Goal: Check status: Check status

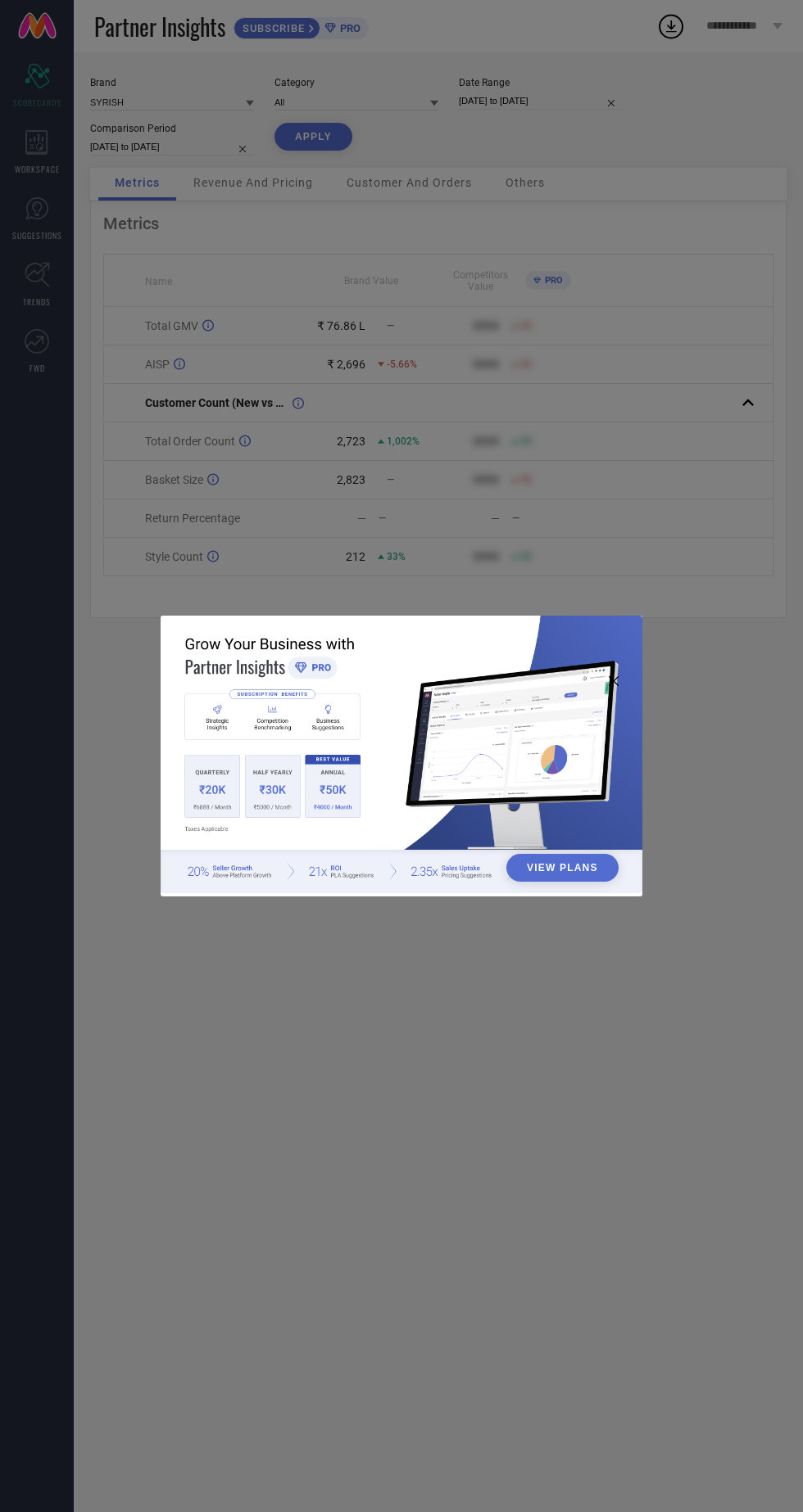
click at [653, 513] on div "View Plans" at bounding box center [401, 756] width 803 height 1512
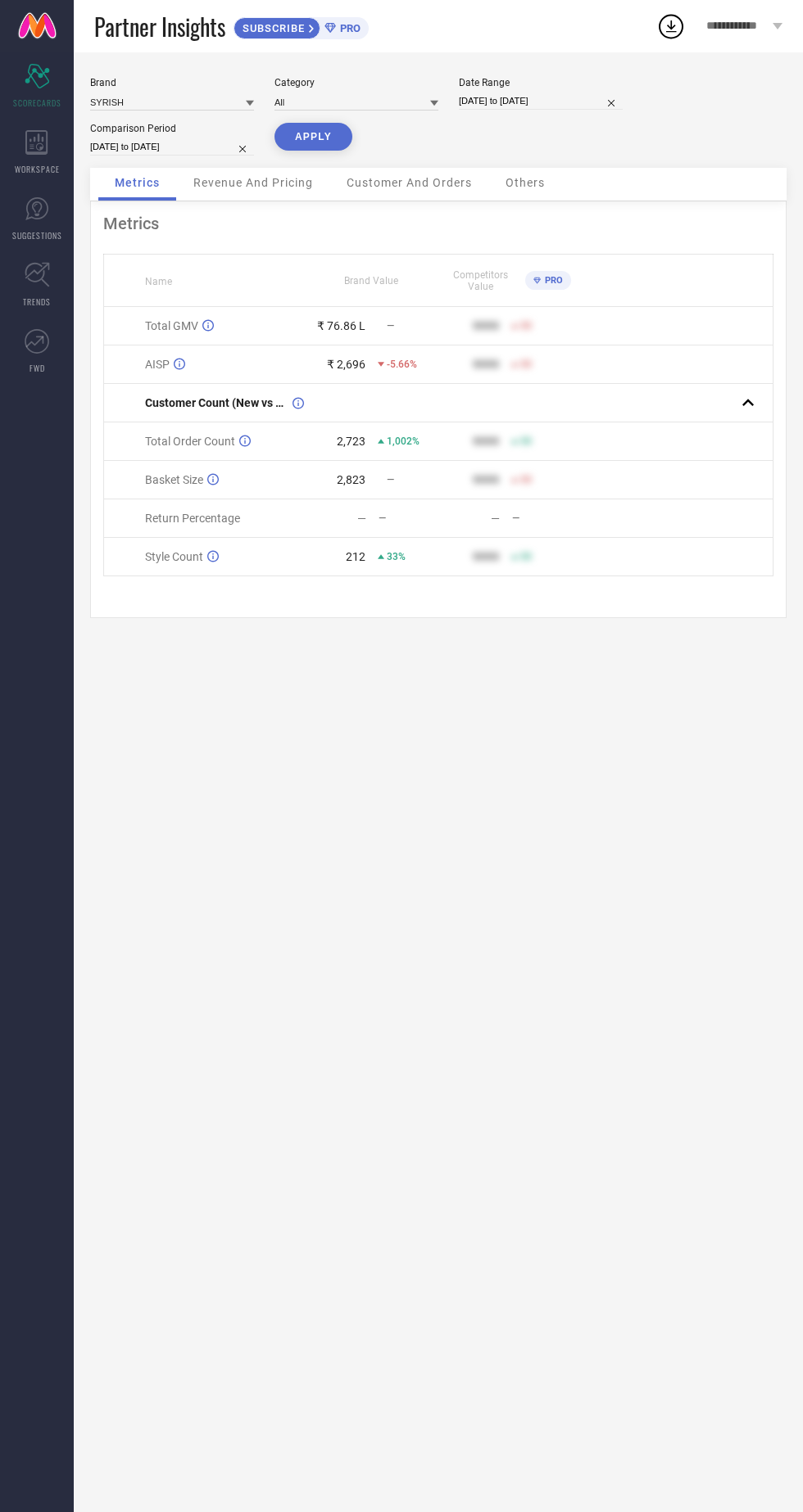
select select "3"
select select "2025"
select select "4"
select select "2025"
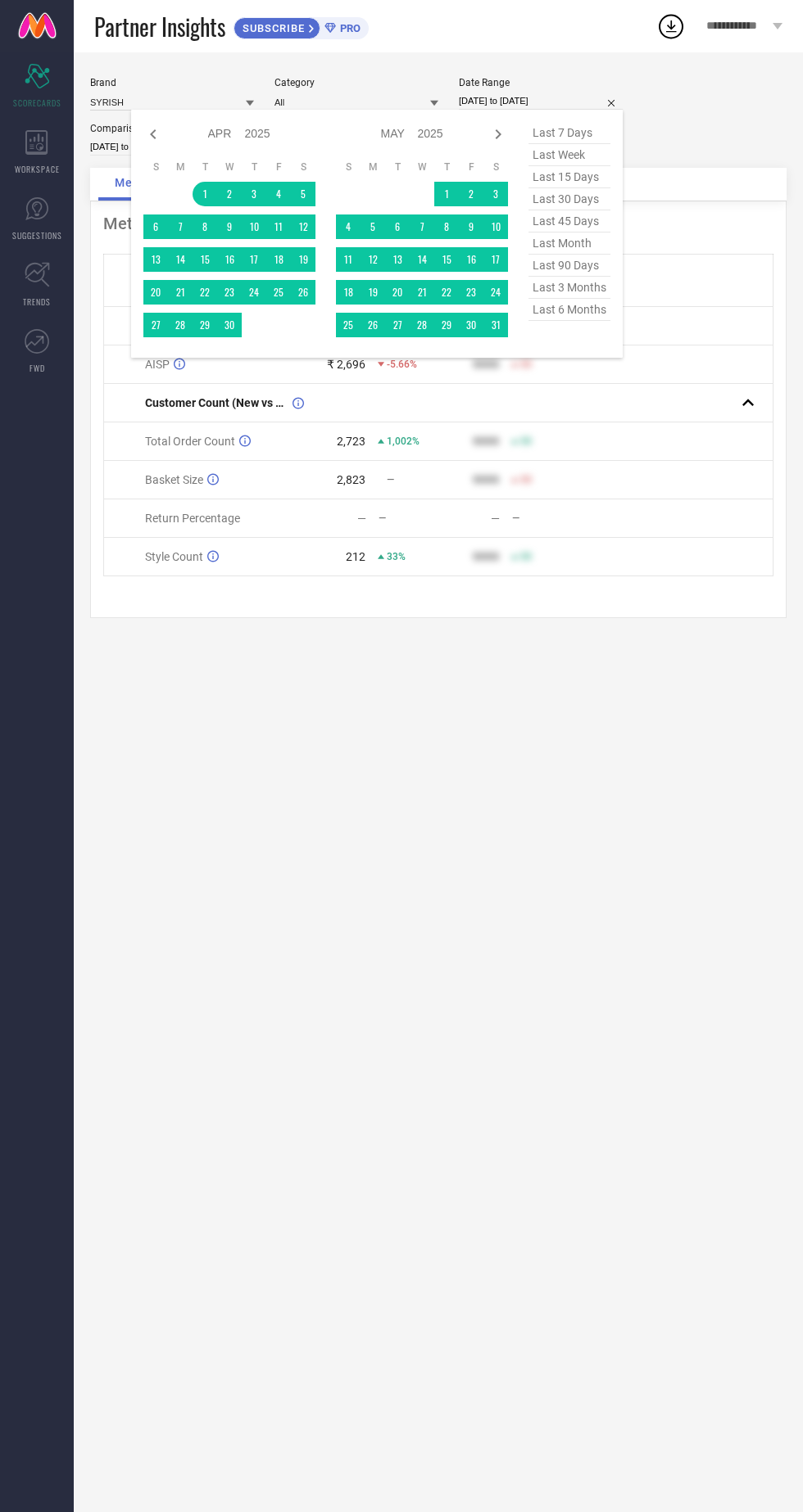
click at [499, 134] on icon at bounding box center [498, 134] width 20 height 20
select select "4"
select select "2025"
select select "5"
select select "2025"
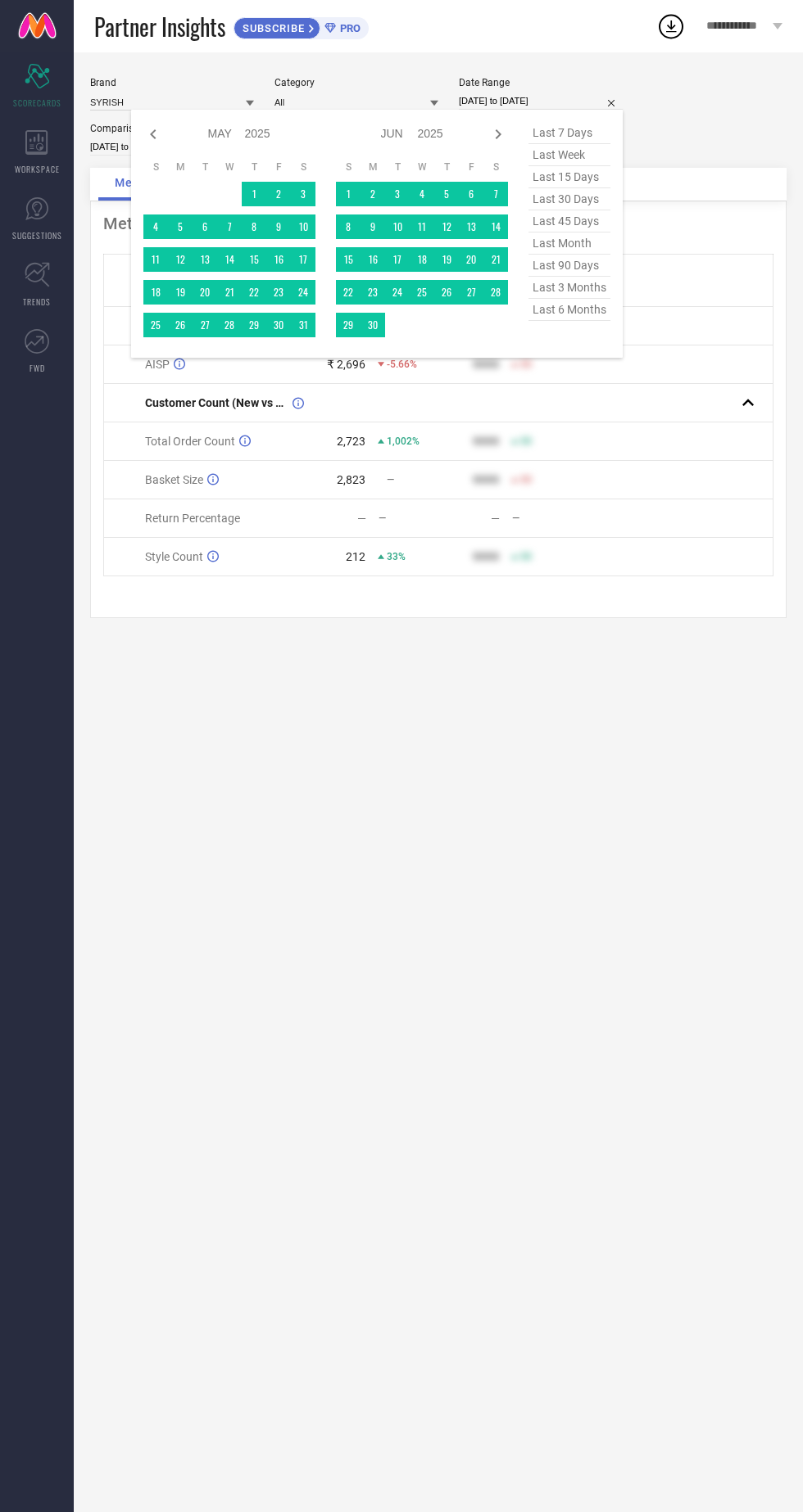
click at [503, 137] on icon at bounding box center [498, 134] width 20 height 20
select select "5"
select select "2025"
select select "6"
select select "2025"
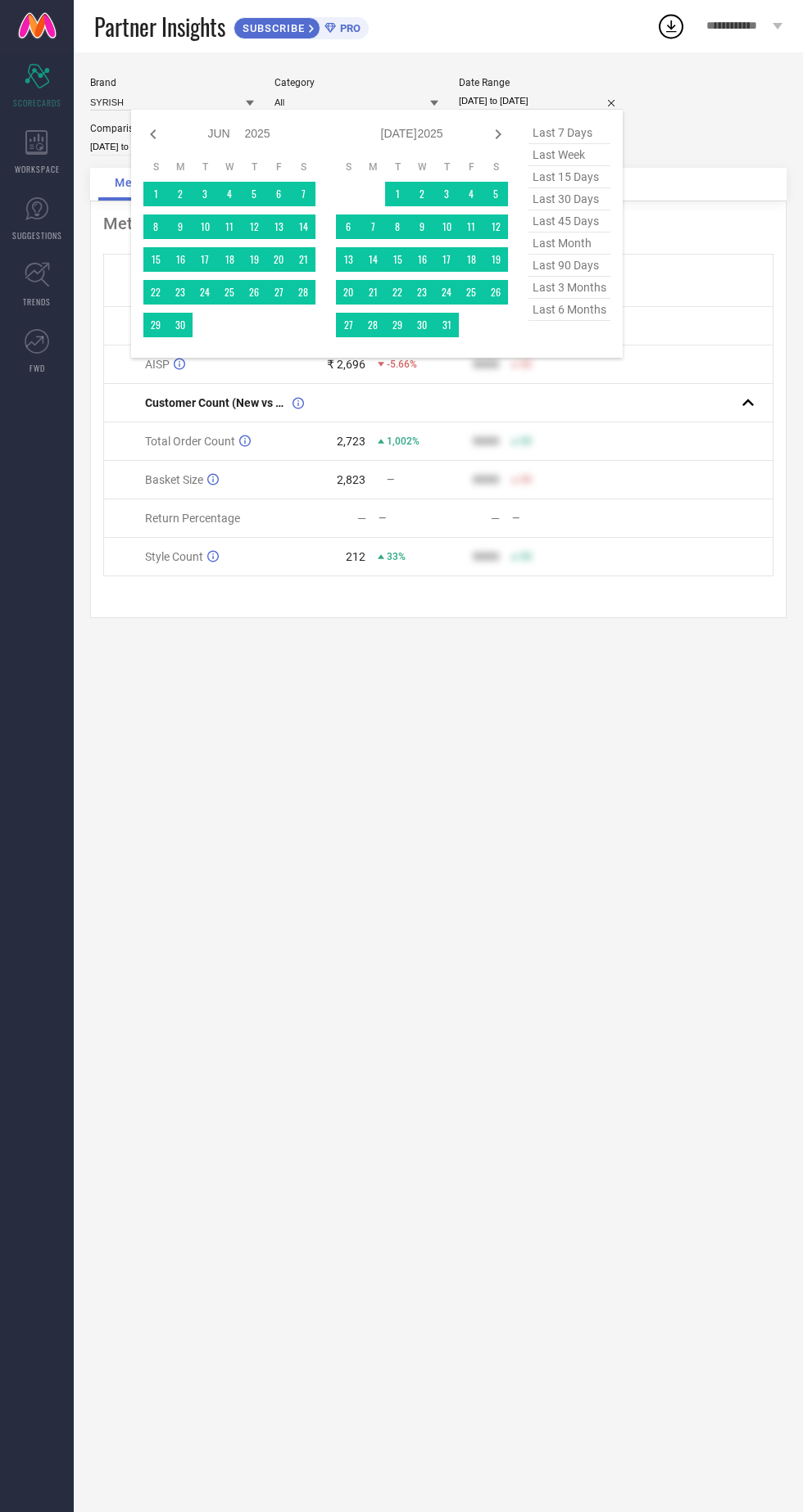
click at [499, 134] on icon at bounding box center [498, 134] width 20 height 20
select select "6"
select select "2025"
select select "7"
select select "2025"
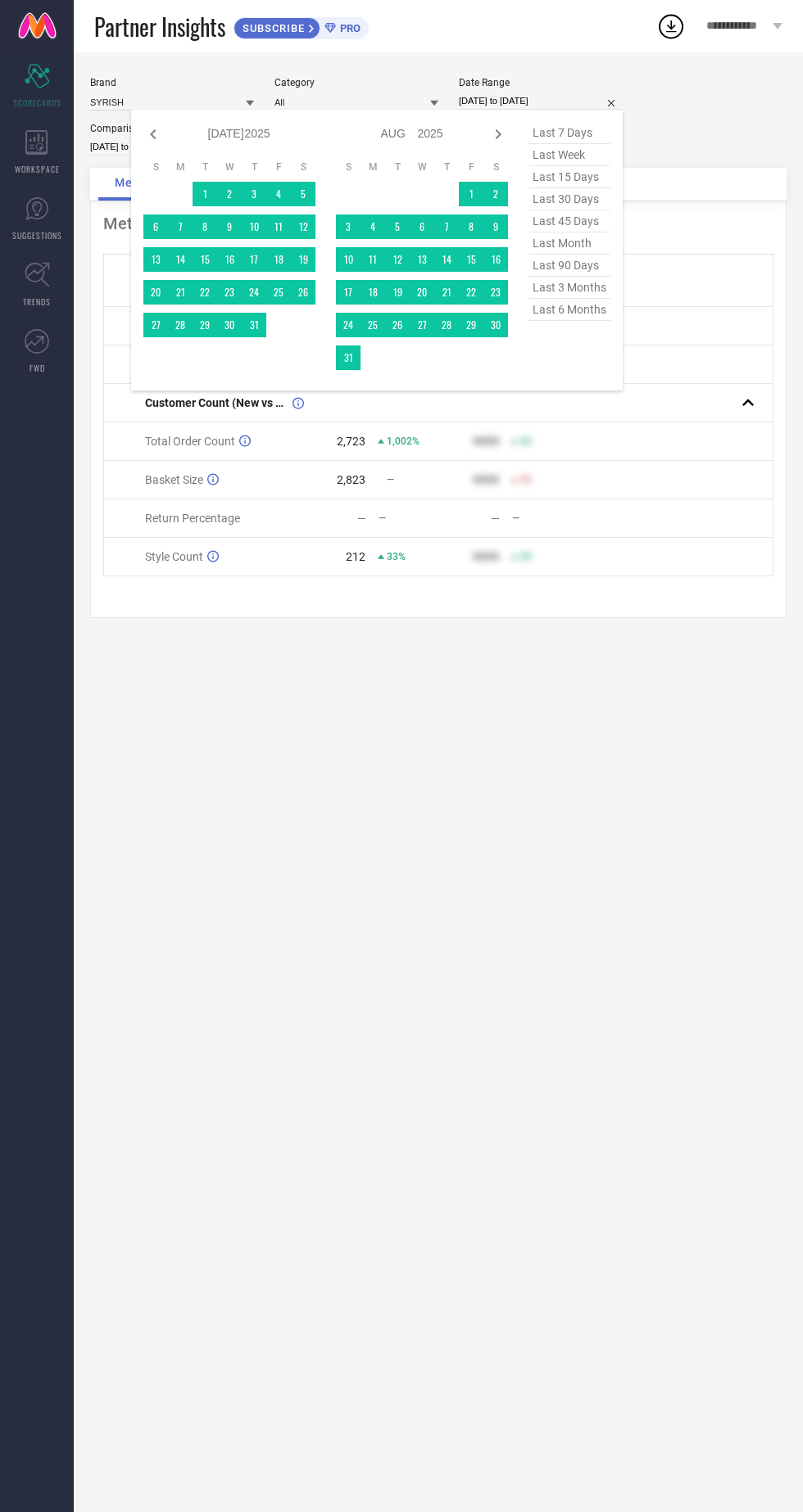
click at [499, 134] on icon at bounding box center [498, 134] width 20 height 20
select select "7"
select select "2025"
select select "8"
select select "2025"
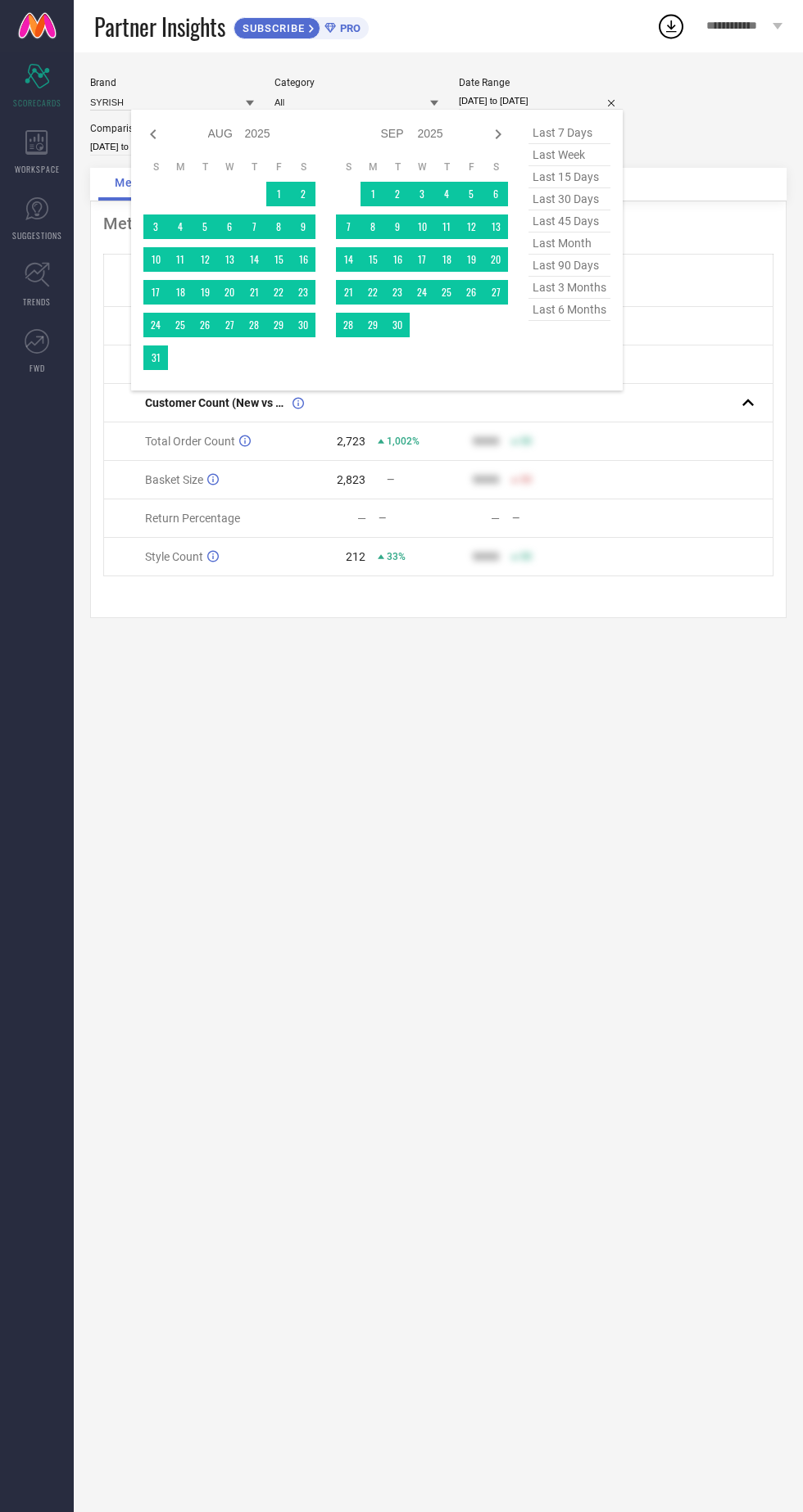
click at [499, 134] on icon at bounding box center [498, 134] width 20 height 20
select select "8"
select select "2025"
select select "9"
select select "2025"
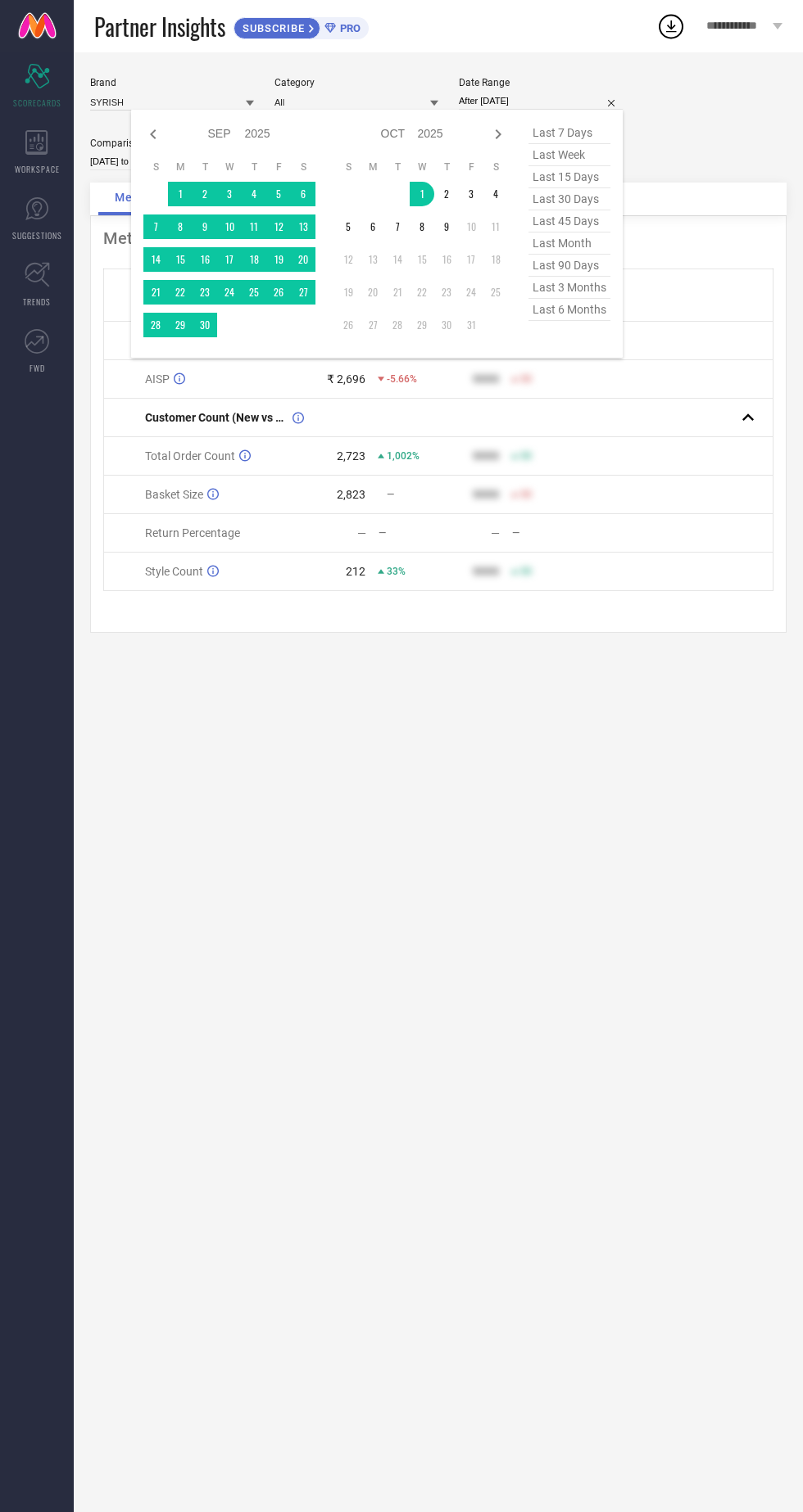
click at [462, 231] on td "10" at bounding box center [471, 227] width 24 height 24
type input "[DATE] to [DATE]"
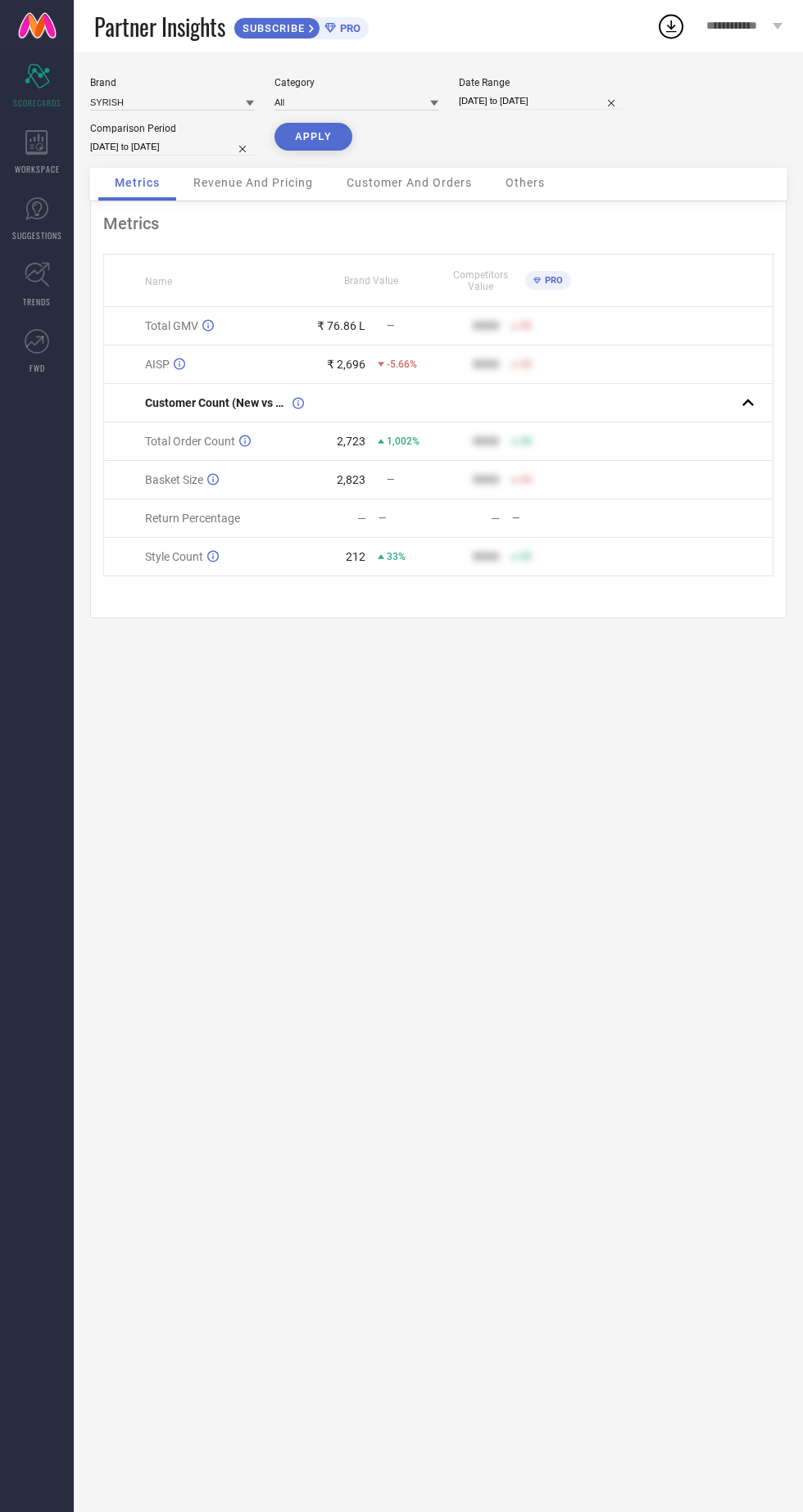
click at [321, 149] on button "APPLY" at bounding box center [312, 137] width 77 height 28
click at [296, 183] on span "Revenue And Pricing" at bounding box center [252, 182] width 119 height 13
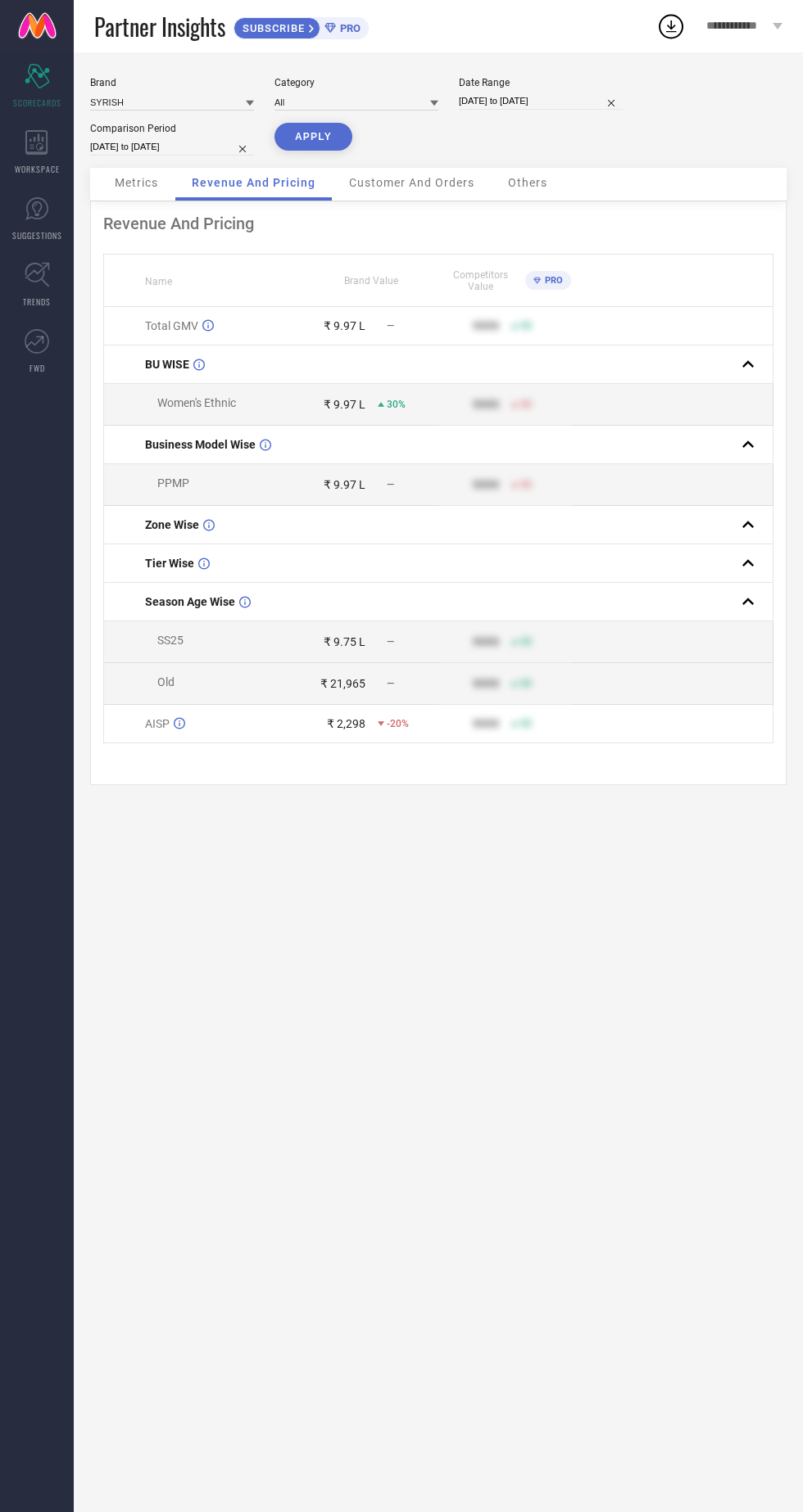
click at [414, 190] on span "Customer And Orders" at bounding box center [412, 182] width 125 height 13
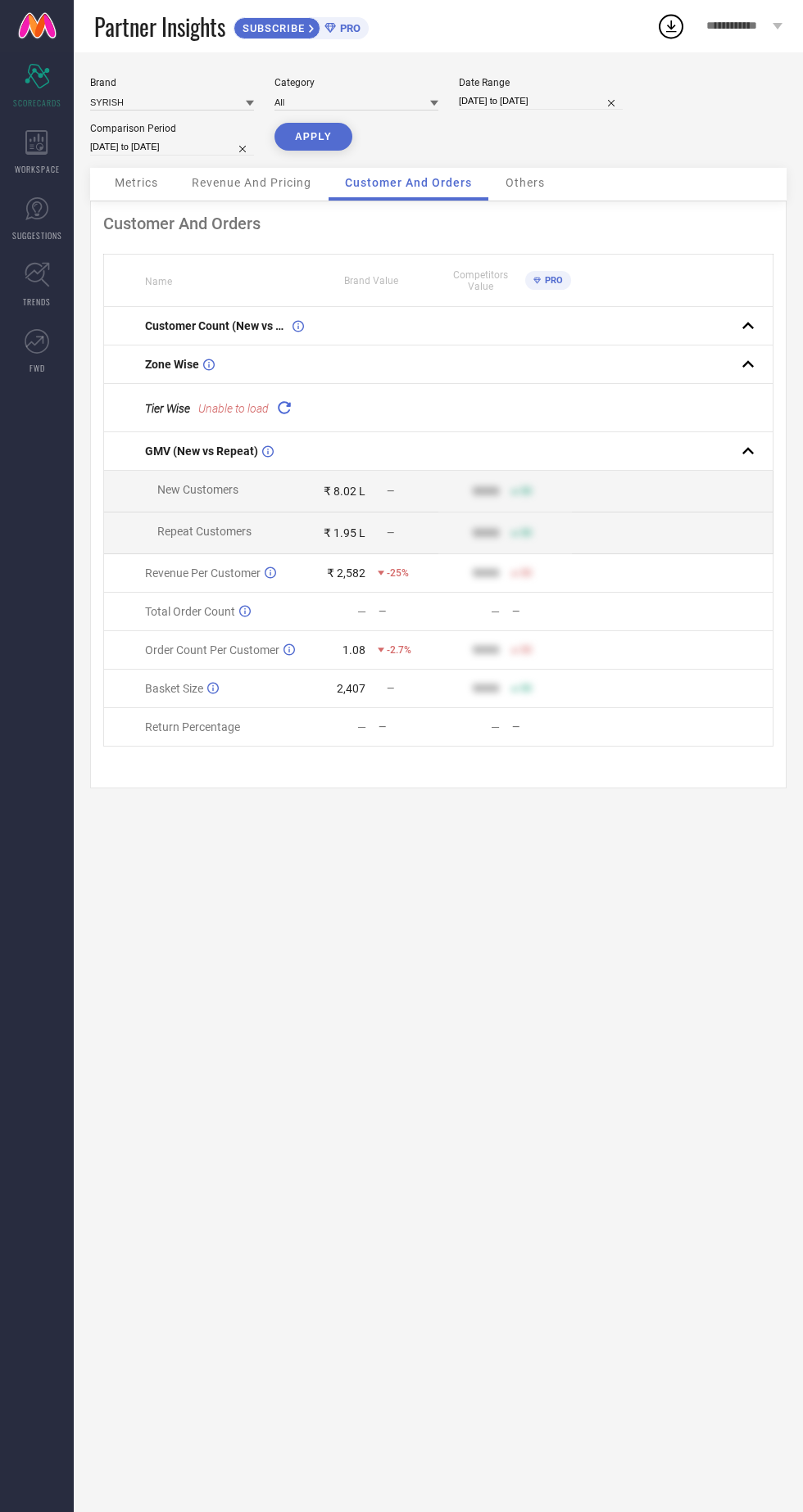
click at [540, 190] on span "Others" at bounding box center [525, 182] width 39 height 13
